Goal: Task Accomplishment & Management: Use online tool/utility

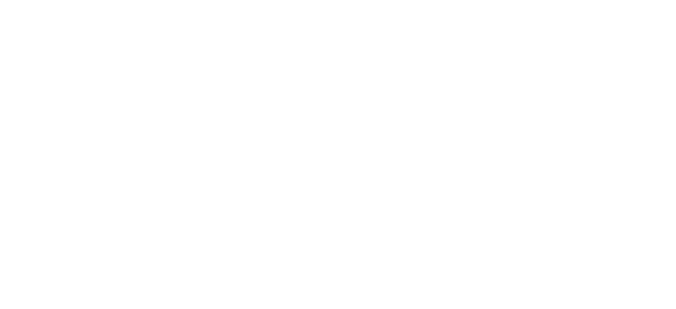
type input "**********"
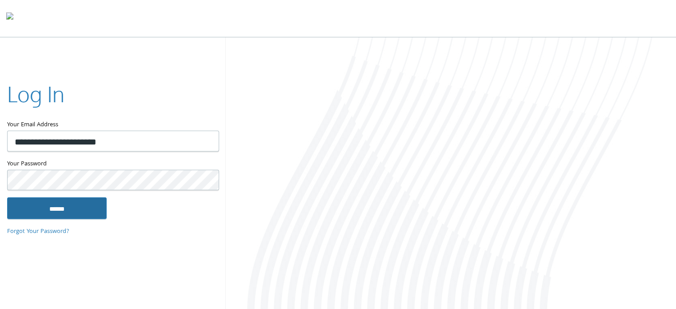
click at [58, 206] on input "******" at bounding box center [57, 207] width 100 height 21
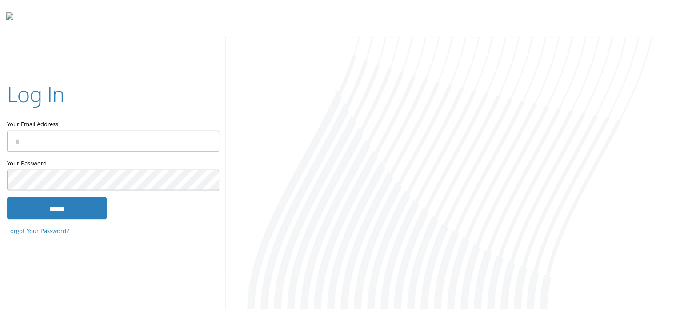
type input "**********"
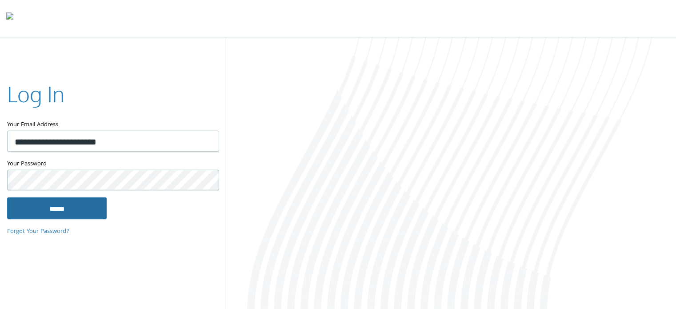
click at [66, 207] on input "******" at bounding box center [57, 207] width 100 height 21
